Goal: Task Accomplishment & Management: Manage account settings

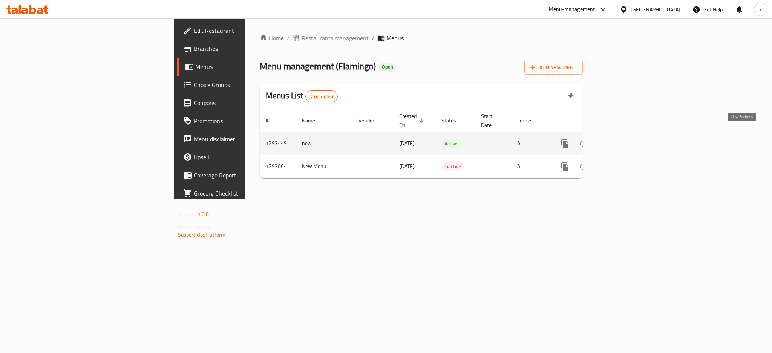
click at [624, 139] on icon "enhanced table" at bounding box center [619, 143] width 9 height 9
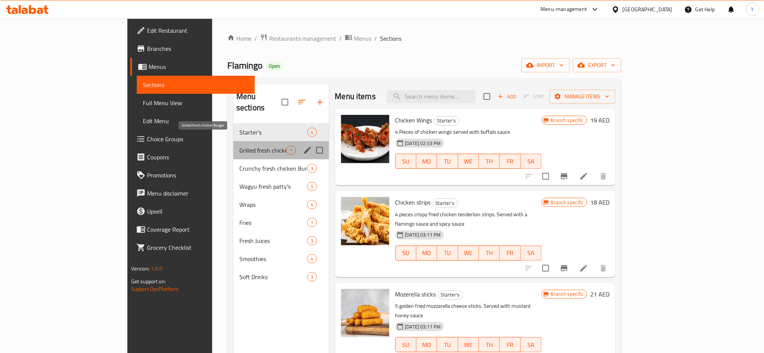
click at [239, 146] on span "Grilled fresh chicken Burger" at bounding box center [262, 150] width 47 height 9
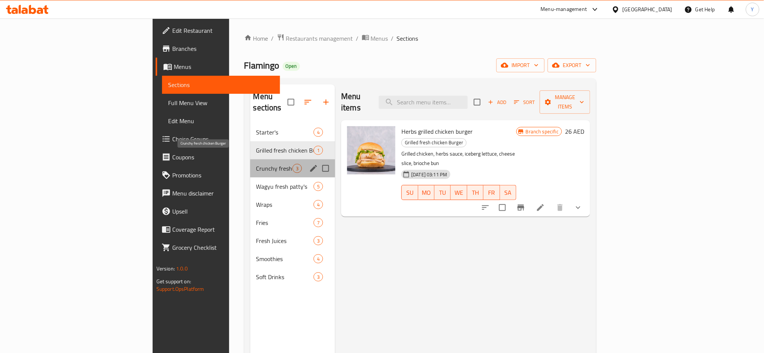
click at [256, 164] on span "Crunchy fresh chicken Burger" at bounding box center [274, 168] width 36 height 9
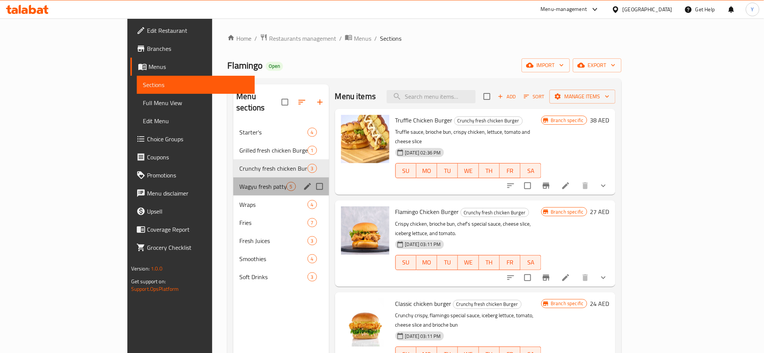
click at [233, 177] on div "Wagyu fresh patty's 5" at bounding box center [280, 186] width 95 height 18
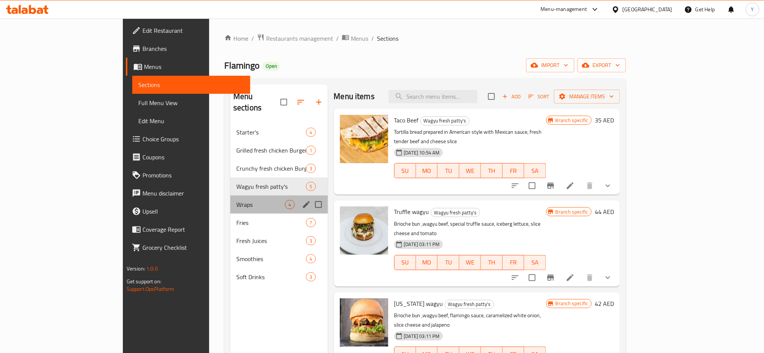
click at [230, 199] on div "Wraps 4" at bounding box center [279, 205] width 98 height 18
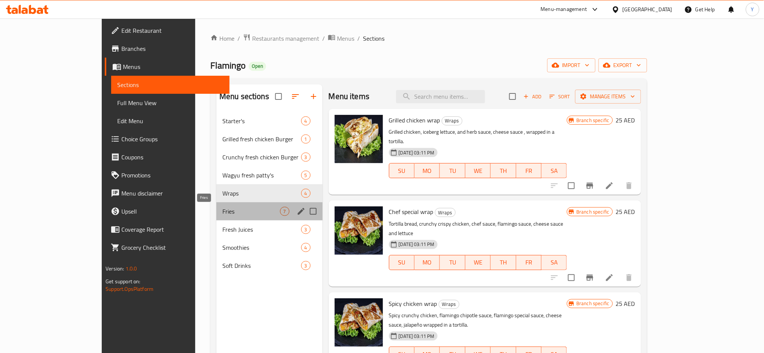
click at [222, 214] on span "Fries" at bounding box center [251, 211] width 58 height 9
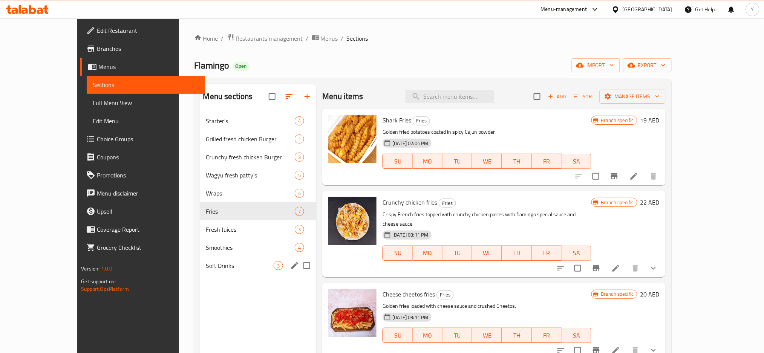
scroll to position [106, 0]
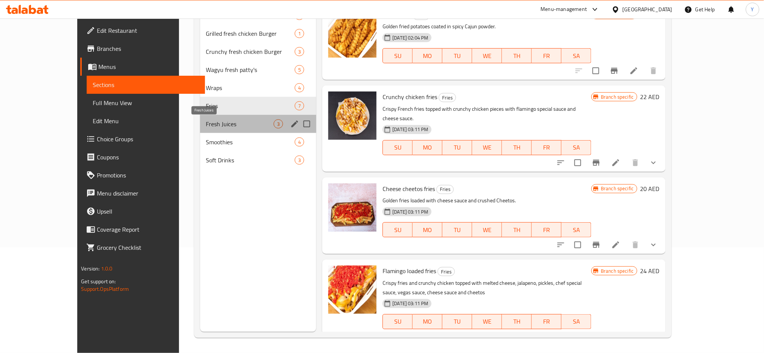
click at [206, 122] on span "Fresh Juices" at bounding box center [240, 123] width 68 height 9
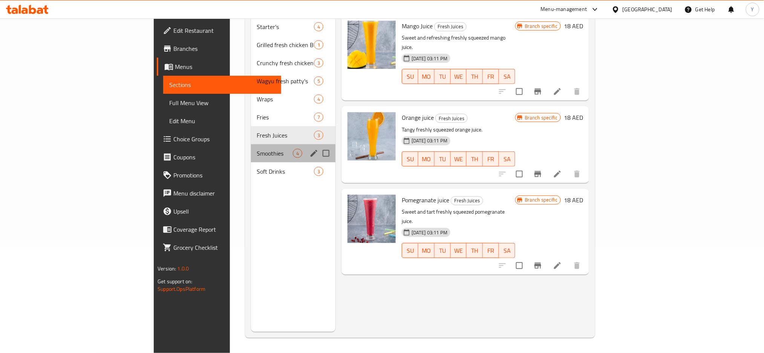
drag, startPoint x: 191, startPoint y: 139, endPoint x: 192, endPoint y: 150, distance: 11.0
click at [251, 150] on div "Smoothies 4" at bounding box center [293, 153] width 84 height 18
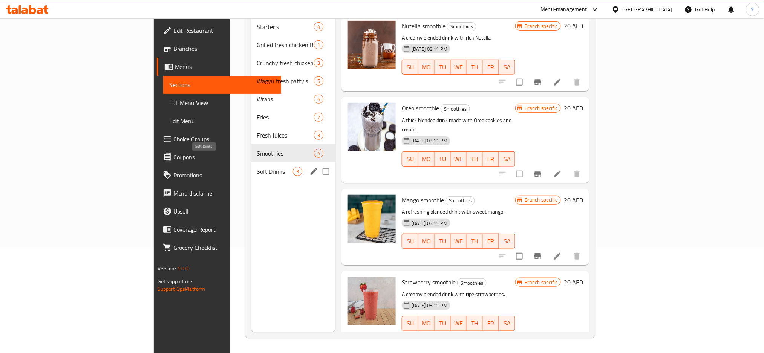
click at [251, 165] on div "Soft Drinks 3" at bounding box center [293, 171] width 84 height 18
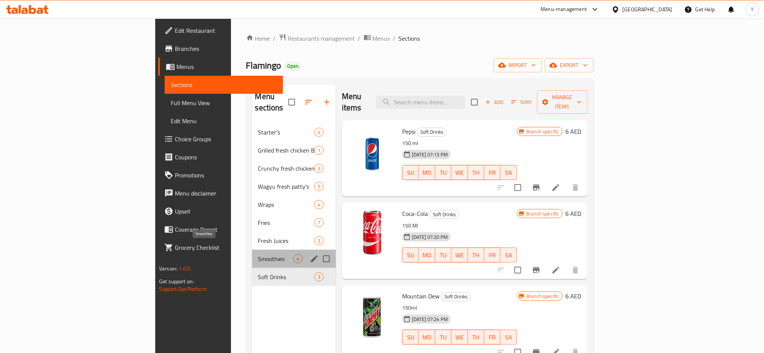
click at [258, 254] on span "Smoothies" at bounding box center [275, 258] width 35 height 9
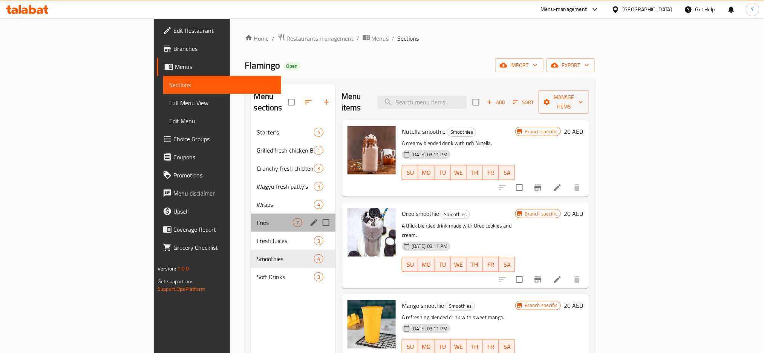
click at [251, 219] on div "Fries 7" at bounding box center [293, 223] width 84 height 18
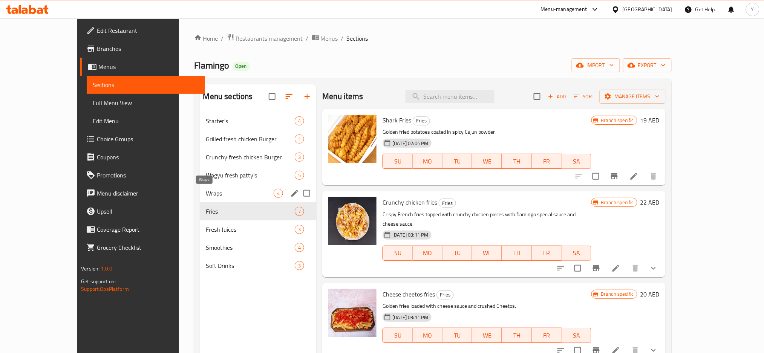
click at [211, 191] on span "Wraps" at bounding box center [240, 193] width 68 height 9
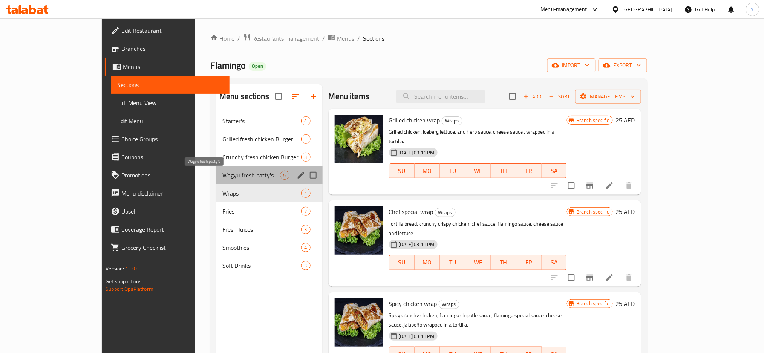
click at [222, 171] on span "Wagyu fresh patty's" at bounding box center [251, 175] width 58 height 9
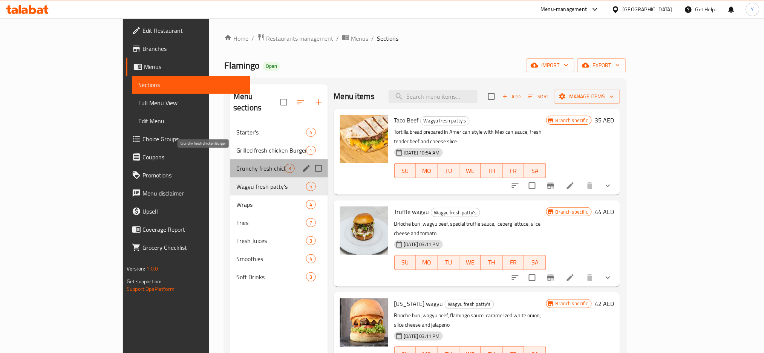
click at [236, 164] on span "Crunchy fresh chicken Burger" at bounding box center [260, 168] width 49 height 9
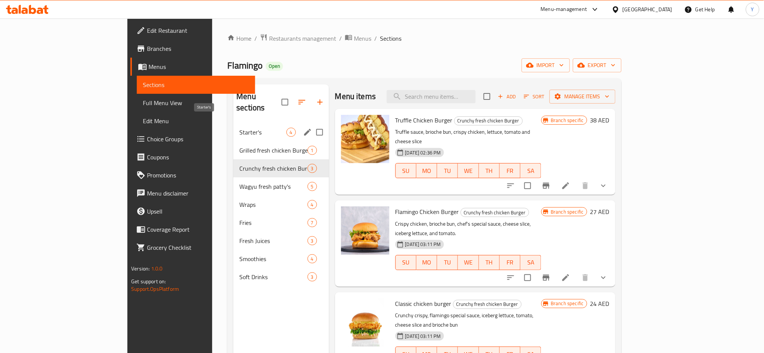
click at [239, 128] on span "Starter's" at bounding box center [262, 132] width 47 height 9
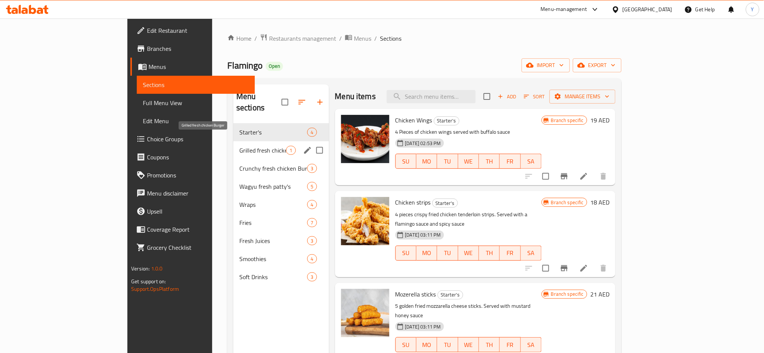
click at [239, 146] on span "Grilled fresh chicken Burger" at bounding box center [262, 150] width 47 height 9
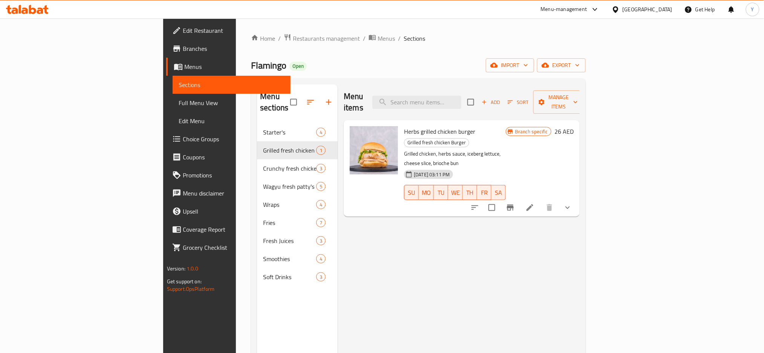
click at [183, 34] on span "Edit Restaurant" at bounding box center [234, 30] width 102 height 9
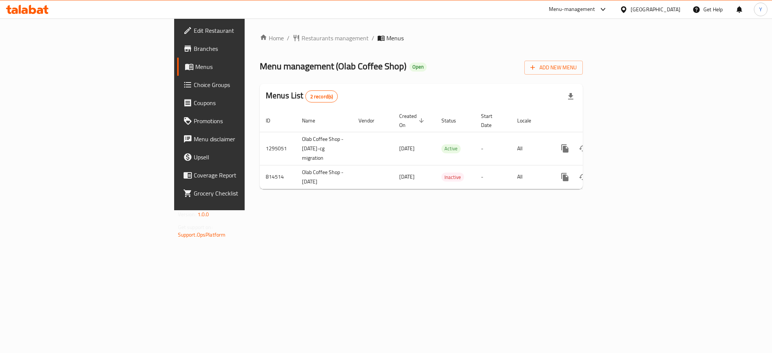
click at [194, 89] on span "Choice Groups" at bounding box center [245, 84] width 103 height 9
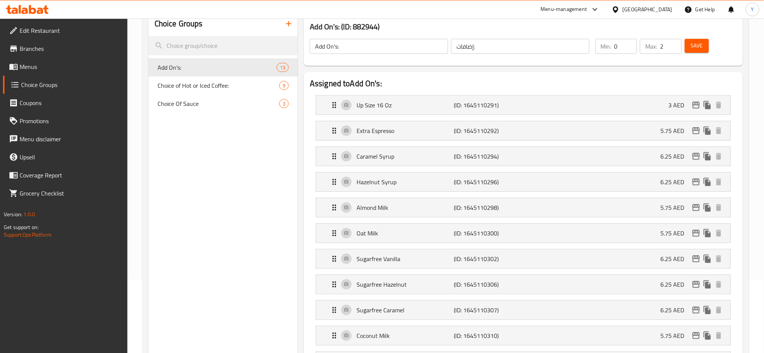
scroll to position [67, 0]
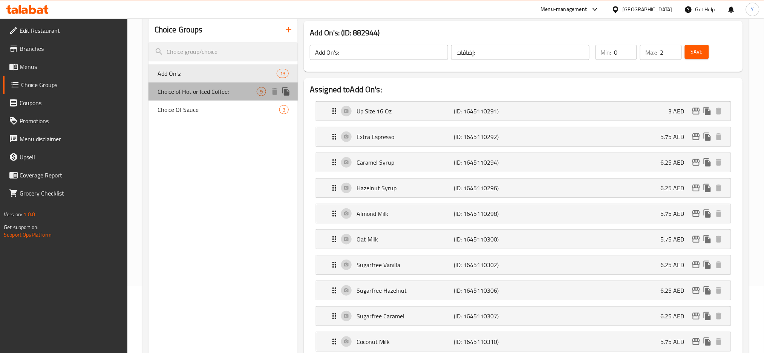
click at [226, 94] on span "Choice of Hot or Iced Coffee:" at bounding box center [207, 91] width 99 height 9
type input "Choice of Hot or Iced Coffee:"
type input "اختيار القهوة الساخنة والمثلجة:"
type input "1"
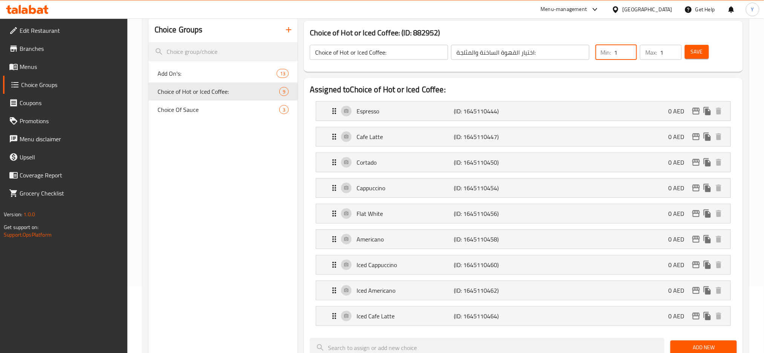
type input "1"
click at [627, 49] on input "1" at bounding box center [625, 52] width 23 height 15
click at [689, 52] on button "Save" at bounding box center [697, 52] width 24 height 14
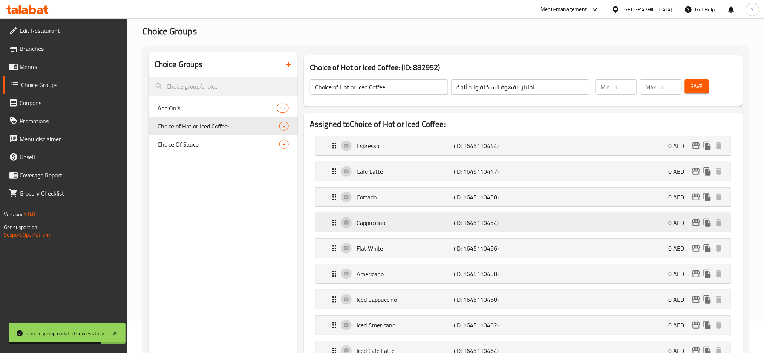
scroll to position [0, 0]
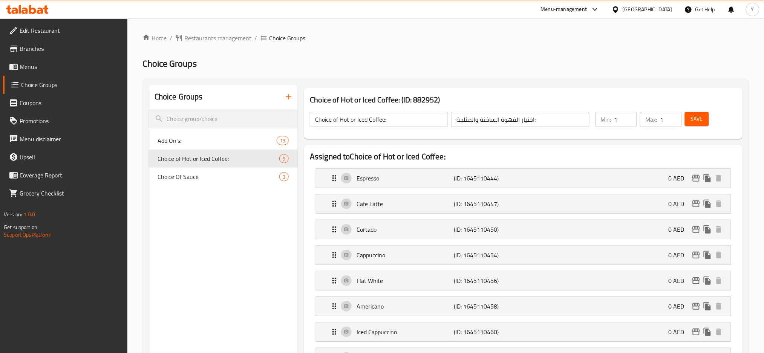
click at [194, 35] on span "Restaurants management" at bounding box center [217, 38] width 67 height 9
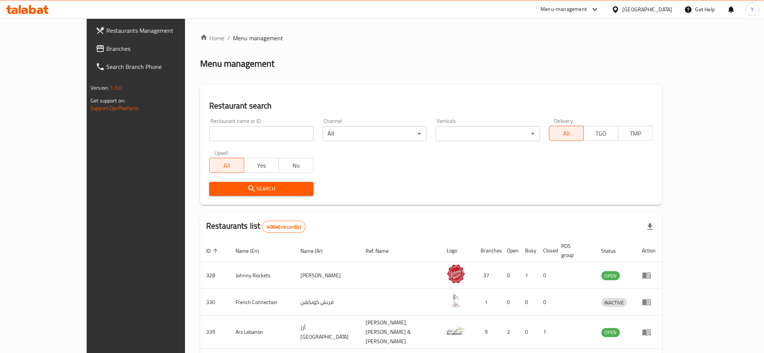
click at [106, 48] on span "Branches" at bounding box center [157, 48] width 102 height 9
